Goal: Transaction & Acquisition: Book appointment/travel/reservation

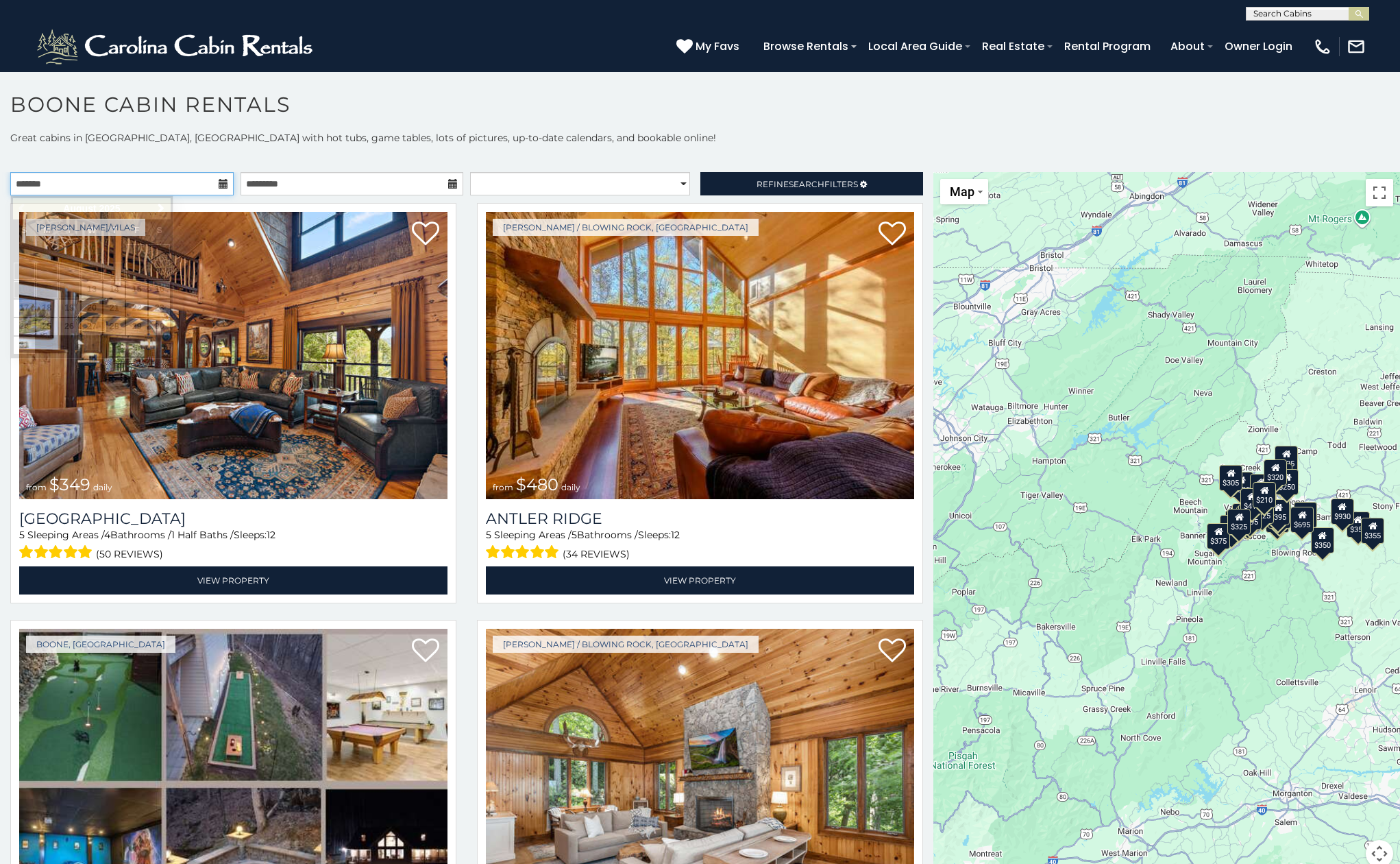
click at [139, 189] on input "text" at bounding box center [121, 184] width 223 height 23
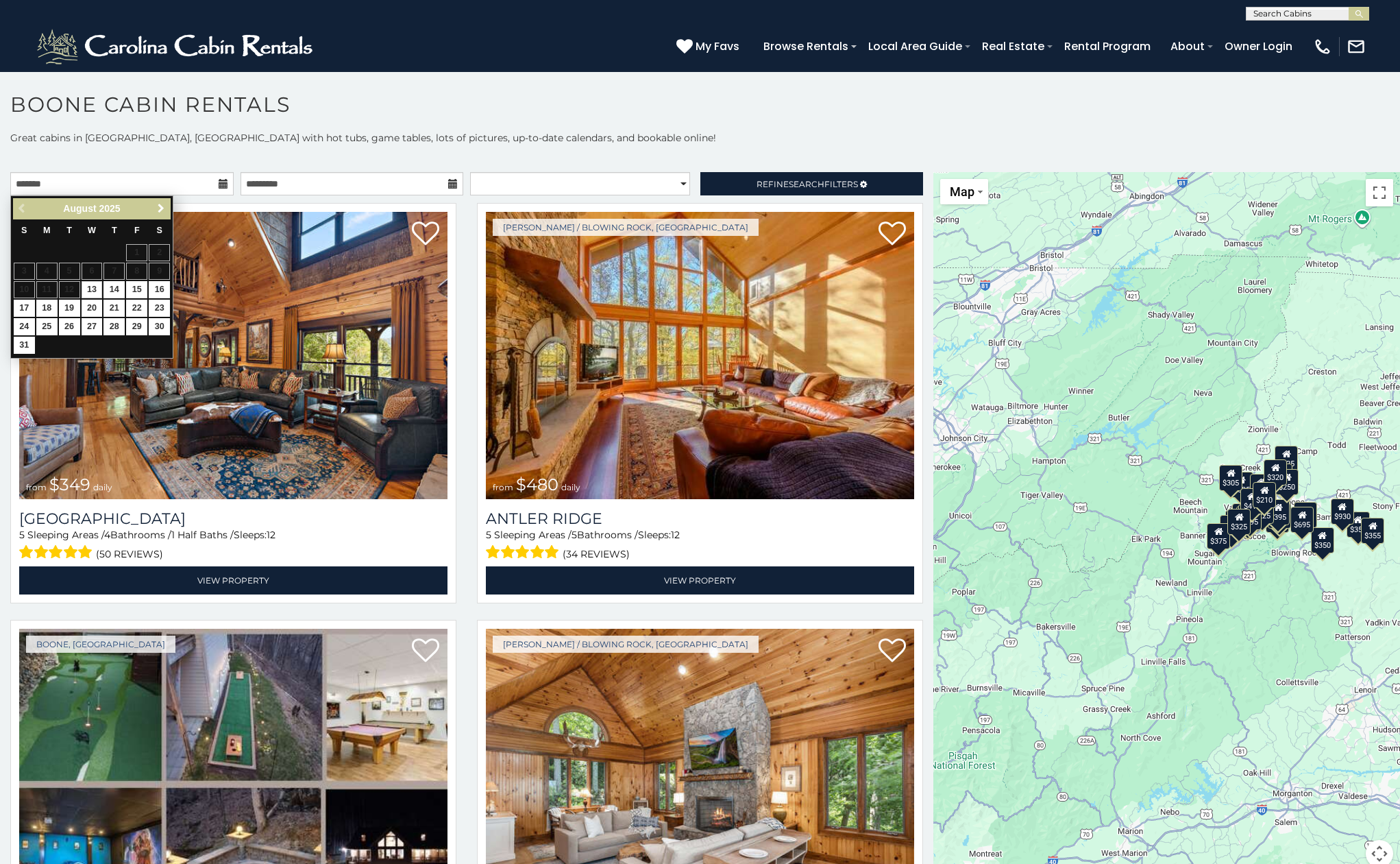
click at [156, 206] on span "Next" at bounding box center [161, 208] width 11 height 11
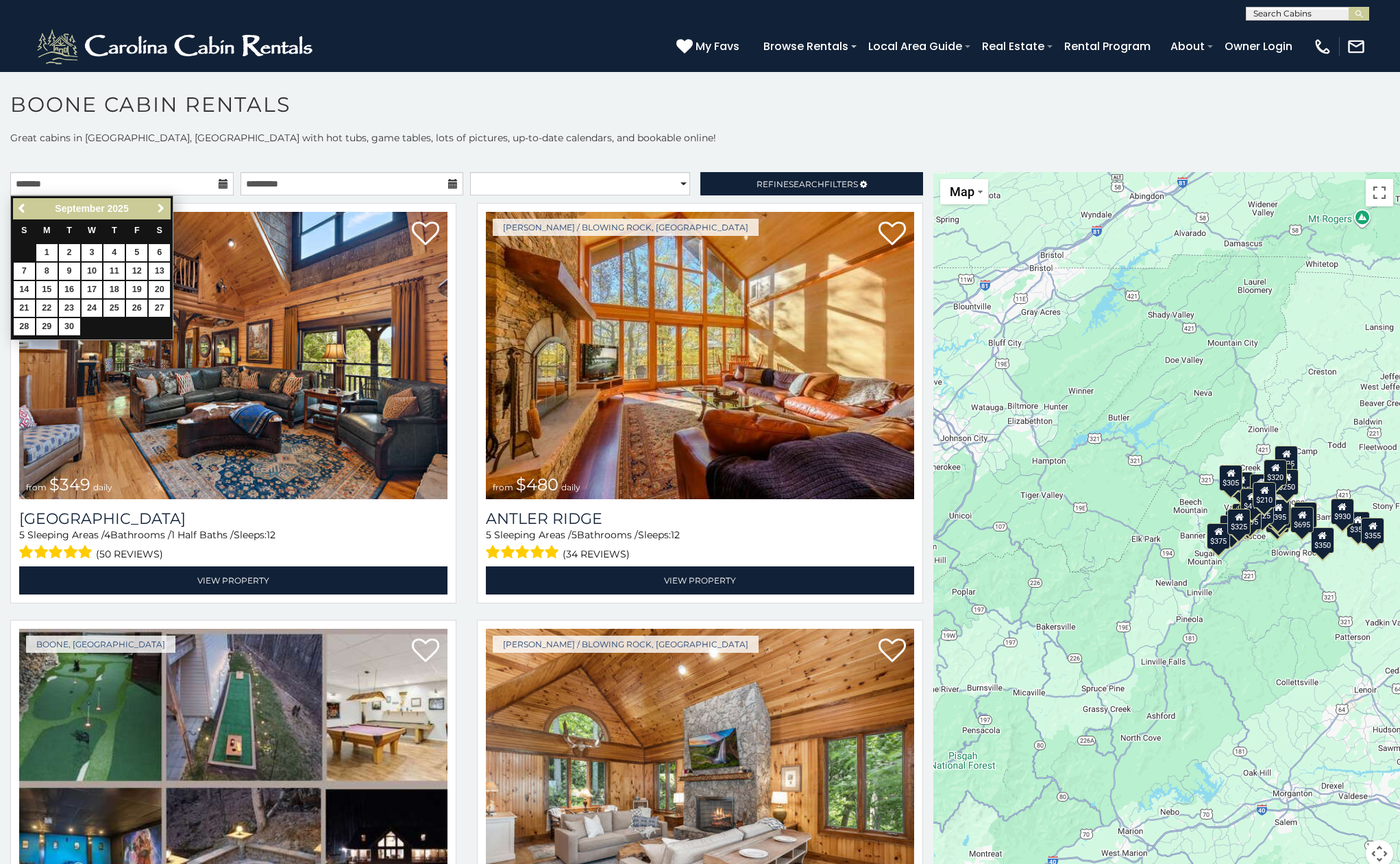
click at [156, 206] on span "Next" at bounding box center [161, 208] width 11 height 11
click at [89, 309] on link "24" at bounding box center [92, 308] width 21 height 17
type input "**********"
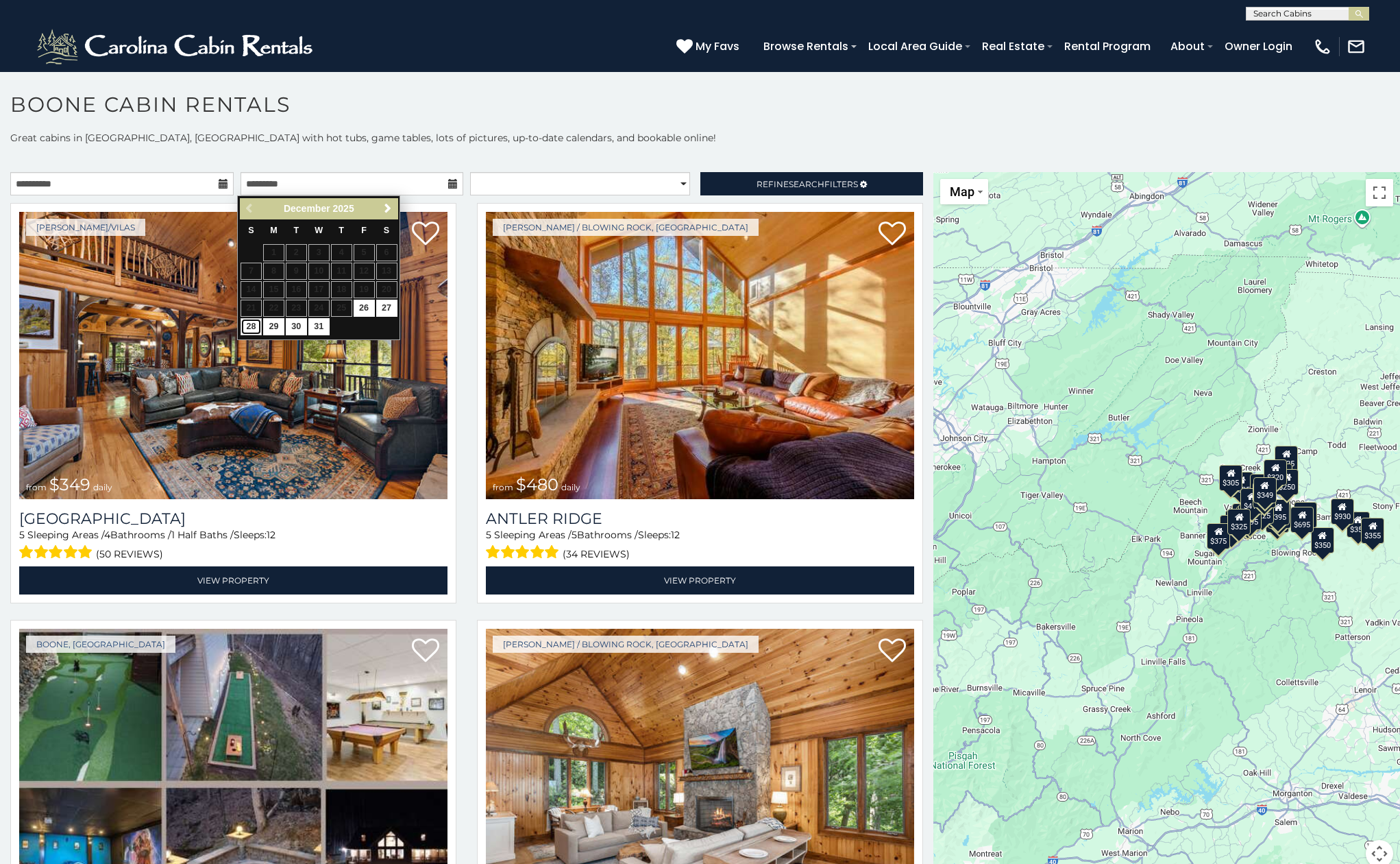
click at [251, 324] on link "28" at bounding box center [251, 327] width 21 height 17
type input "**********"
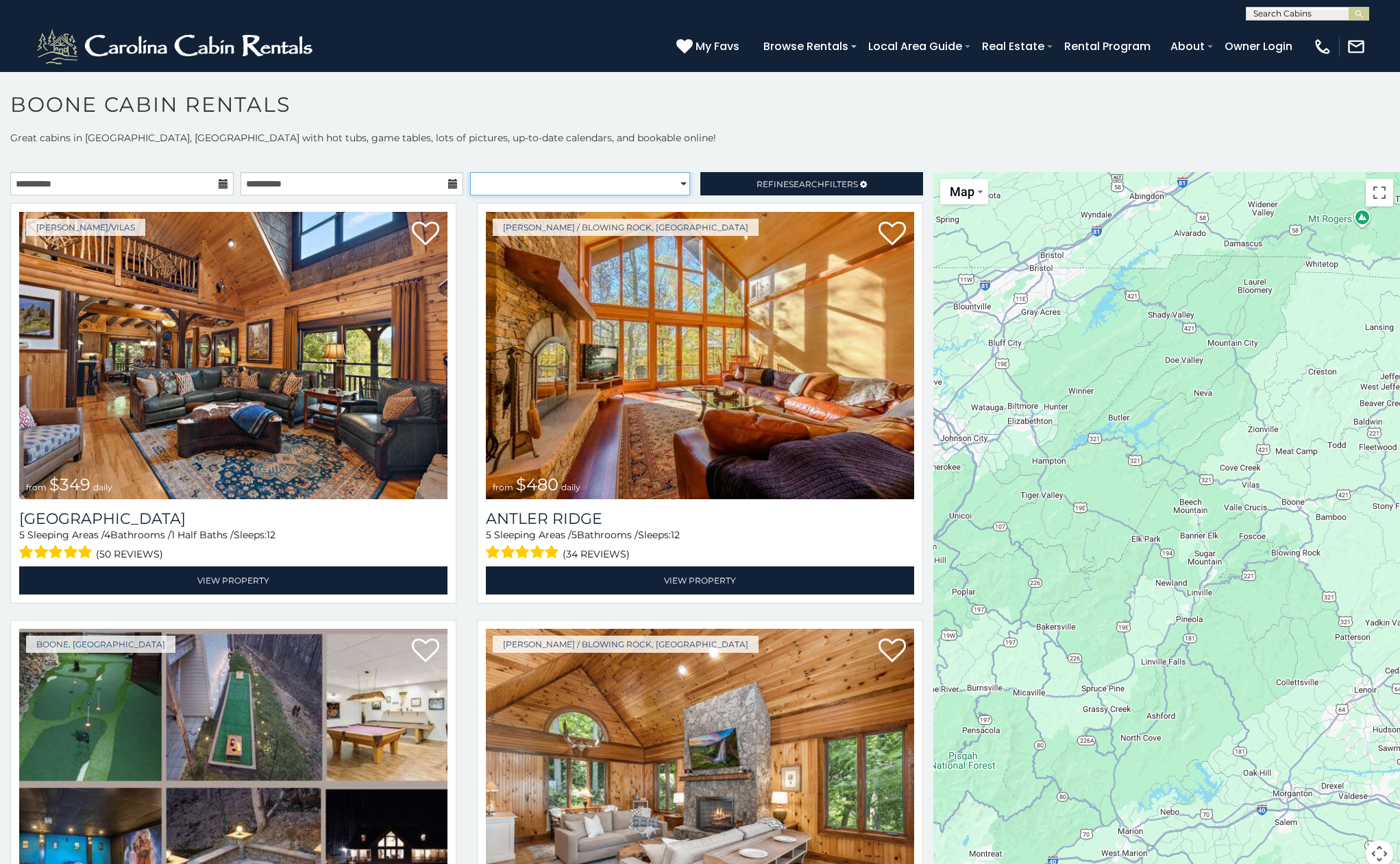
click at [623, 178] on select "**********" at bounding box center [579, 184] width 220 height 23
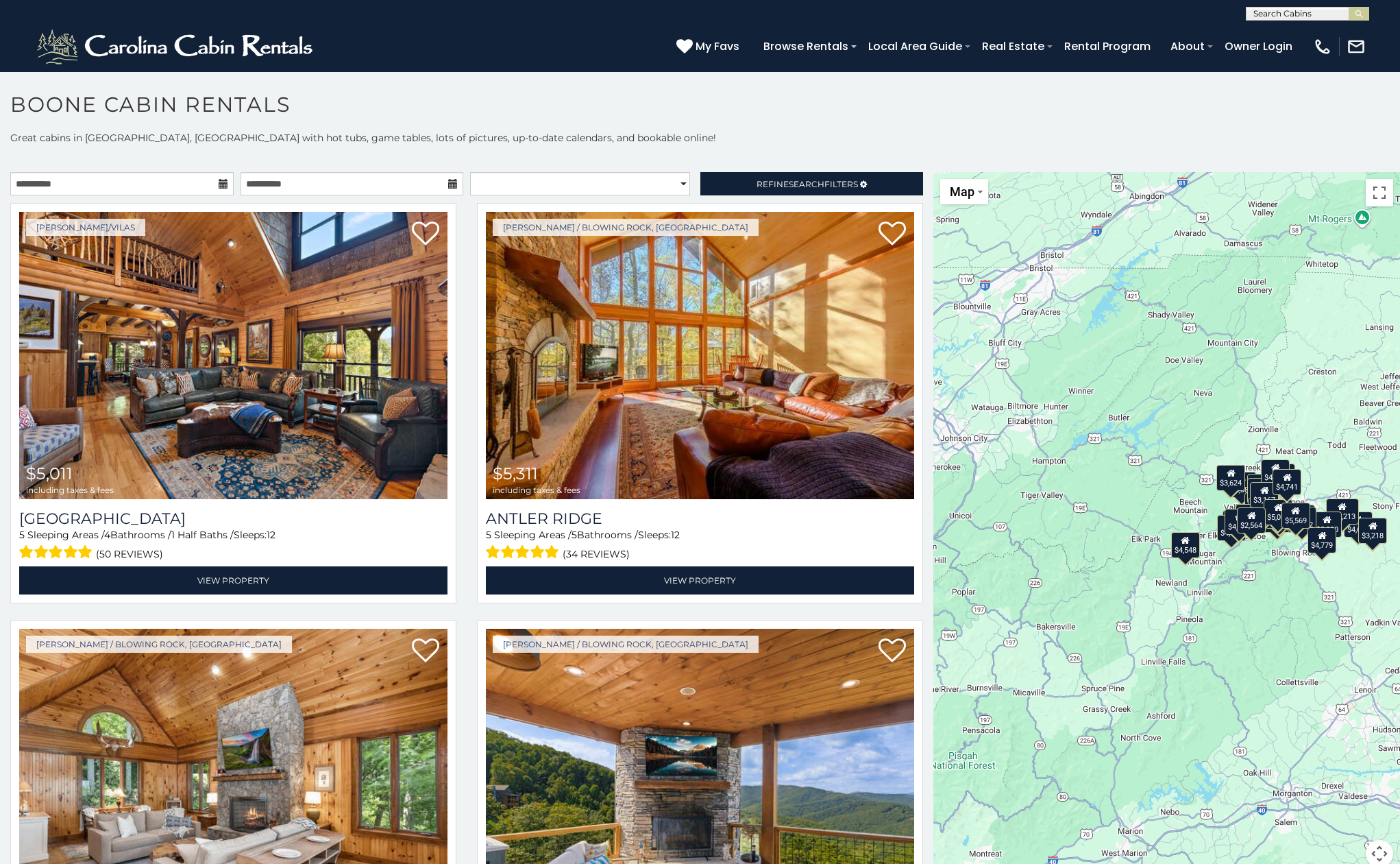
click at [661, 155] on p at bounding box center [700, 158] width 1400 height 14
click at [772, 192] on link "Refine Search Filters" at bounding box center [811, 184] width 223 height 23
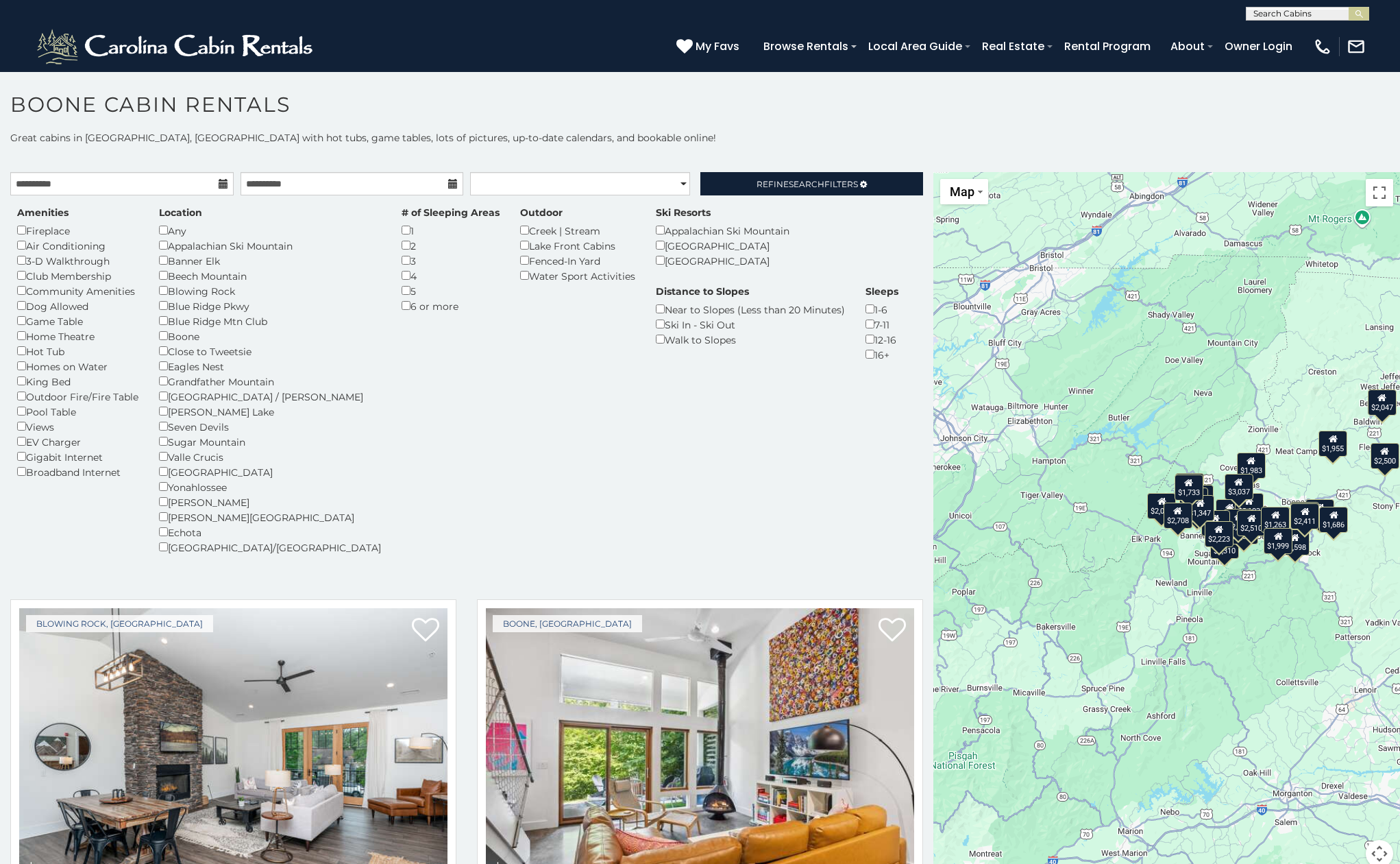
click at [16, 307] on div "Amenities Fireplace Air Conditioning 3-D Walkthrough Club Membership Community …" at bounding box center [78, 342] width 142 height 273
click at [832, 183] on span "Refine Search Filters" at bounding box center [807, 183] width 102 height 10
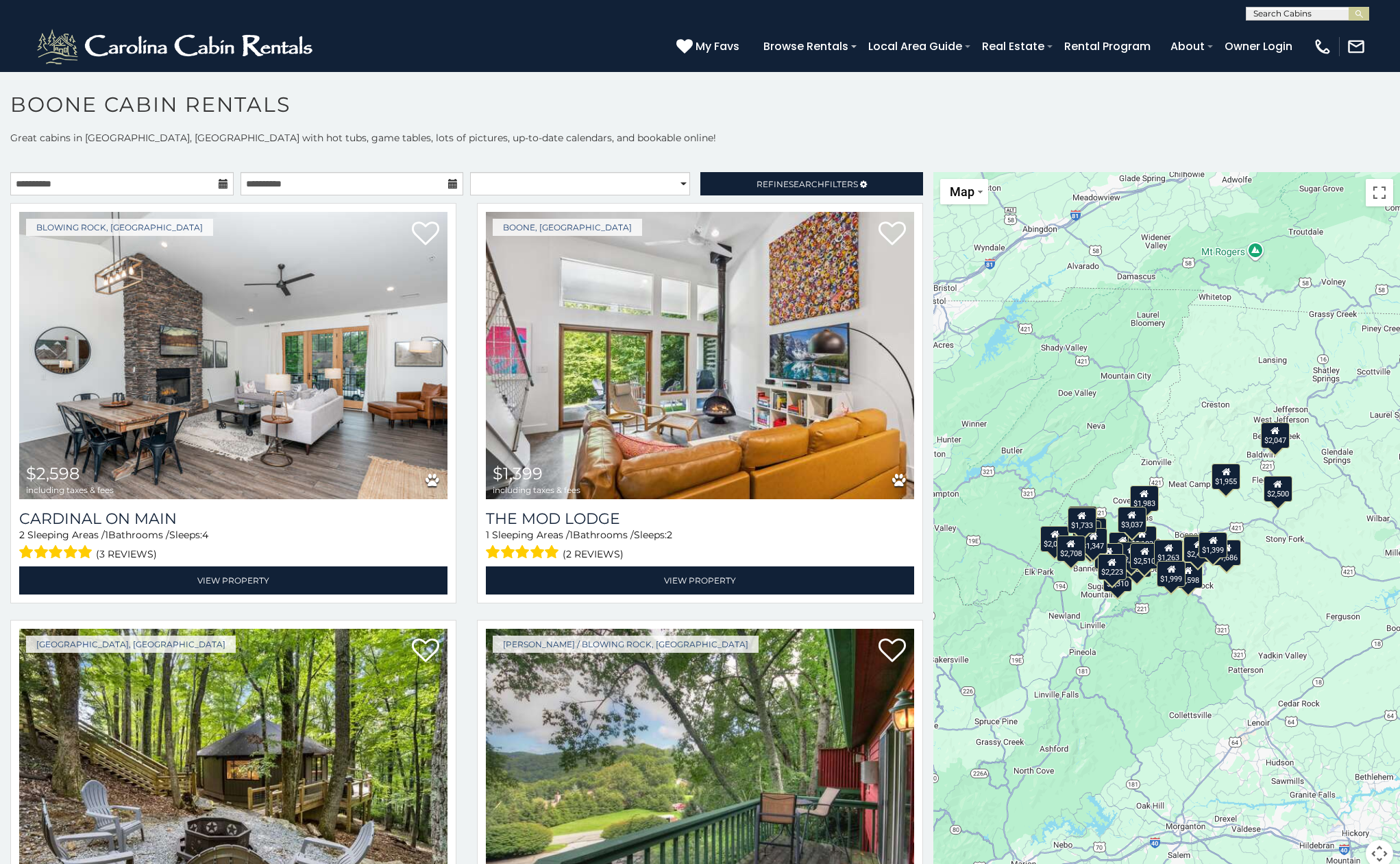
drag, startPoint x: 1112, startPoint y: 579, endPoint x: 997, endPoint y: 618, distance: 121.4
click at [997, 618] on div "$2,598 $1,399 $1,882 $1,291 $2,400 $1,983 $1,955 $2,730 $1,236 $2,047 $2,085 $1…" at bounding box center [1167, 528] width 467 height 711
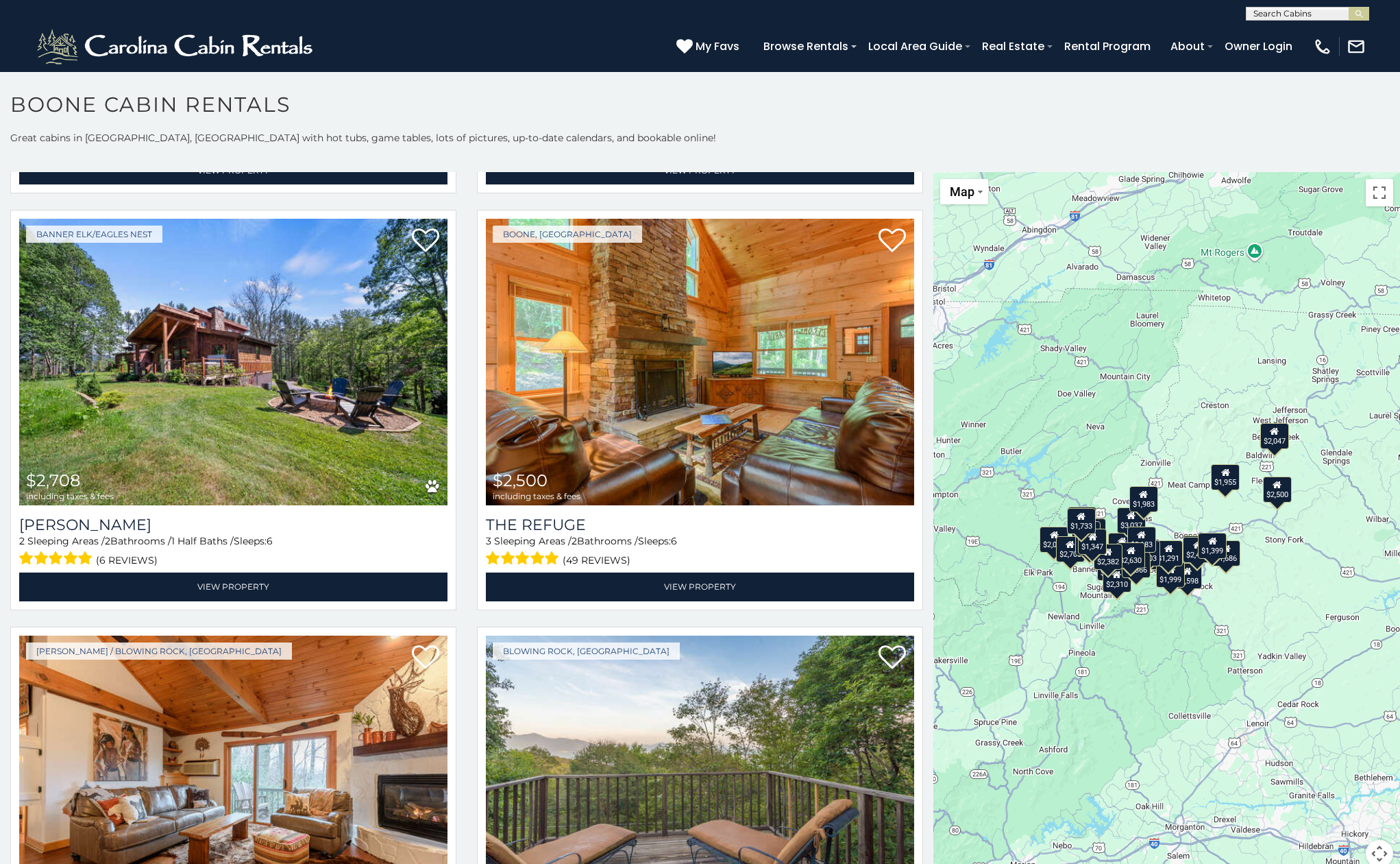
scroll to position [5005, 0]
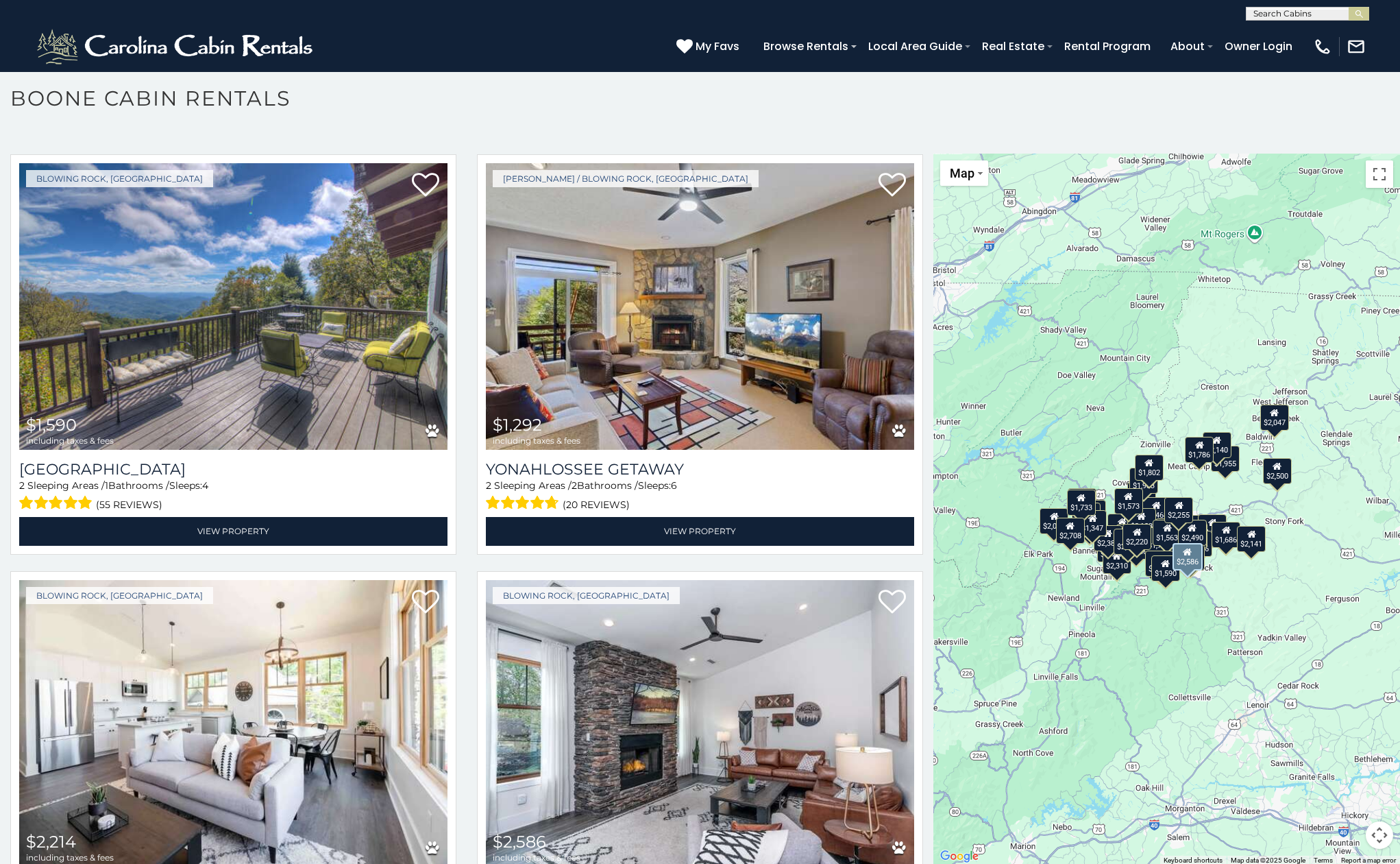
scroll to position [8, 0]
